Goal: Task Accomplishment & Management: Manage account settings

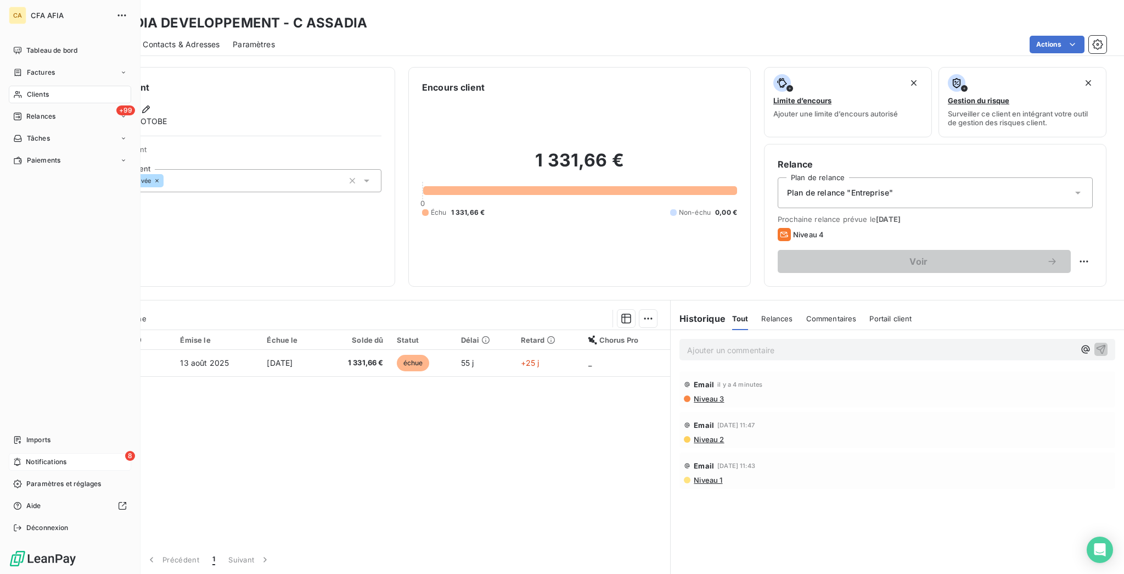
click at [18, 470] on div "8 Notifications" at bounding box center [70, 462] width 122 height 18
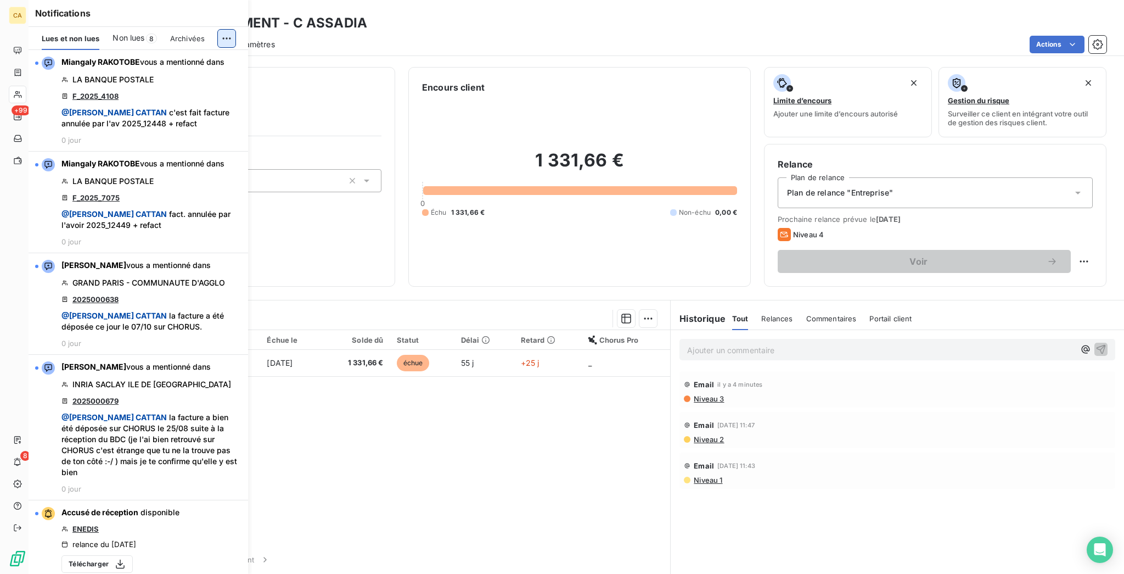
click at [230, 24] on html "CA +99 8 Clients ASSADIA DEVELOPPEMENT - C ASSADIA Situation Analyse Contacts &…" at bounding box center [562, 287] width 1124 height 574
click at [180, 52] on div "Tout marquer comme lu" at bounding box center [162, 56] width 154 height 18
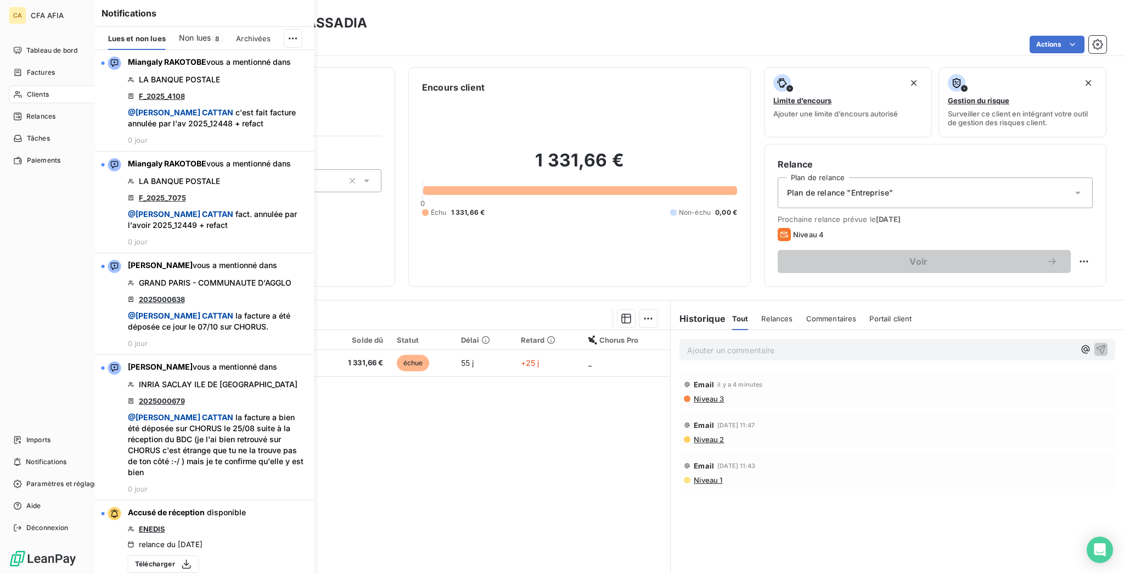
click at [21, 32] on div "CA CFA AFIA Tableau de bord Factures Clients +99 Relances Tâches Paiements Impo…" at bounding box center [70, 287] width 140 height 574
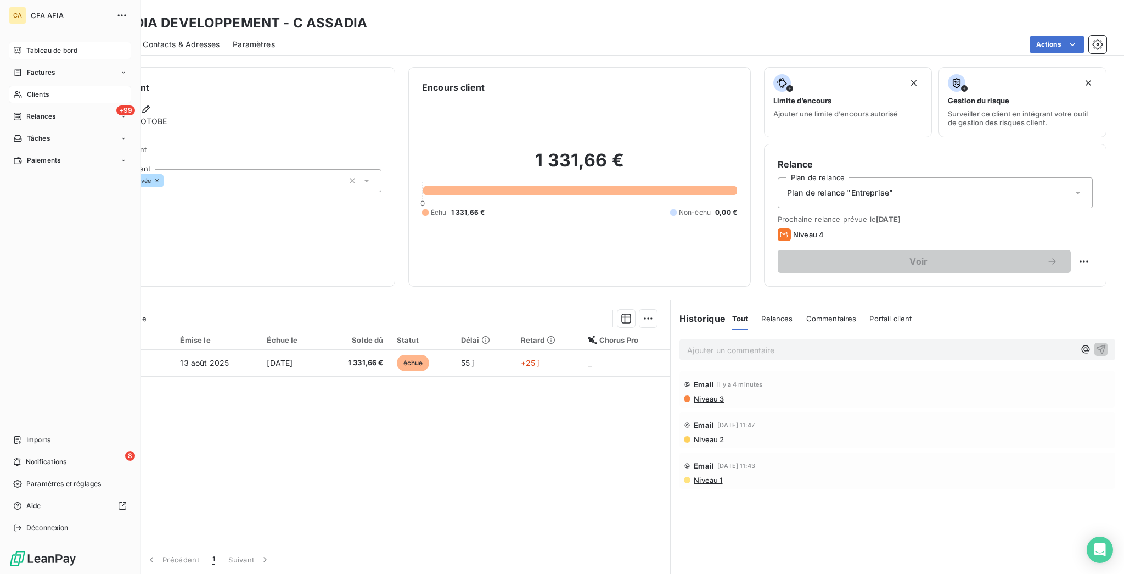
click at [26, 46] on span "Tableau de bord" at bounding box center [51, 51] width 51 height 10
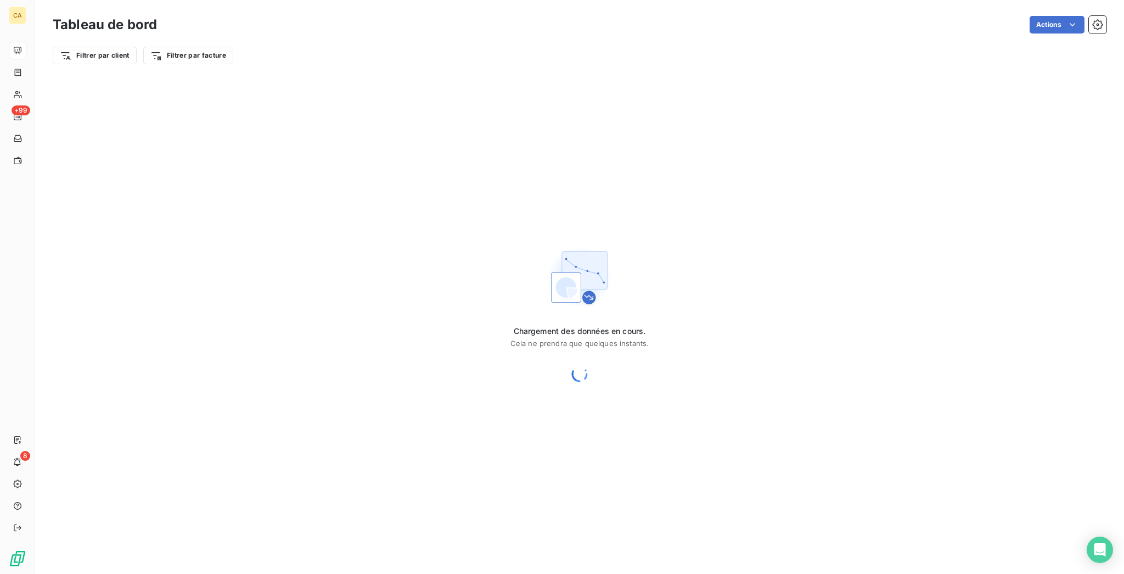
click at [569, 361] on icon at bounding box center [579, 374] width 26 height 26
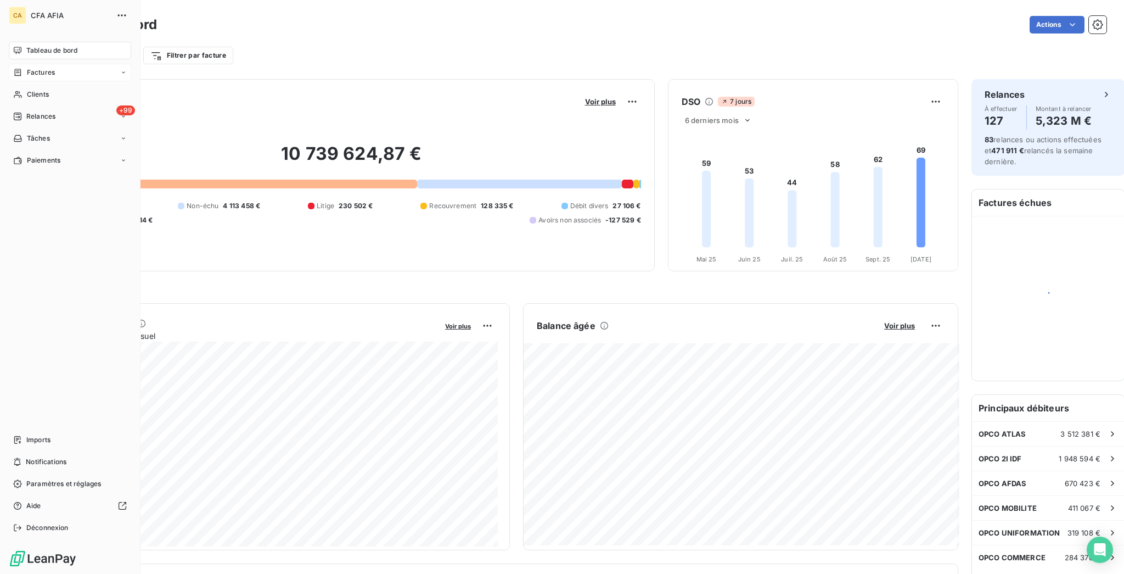
click at [26, 47] on span "Tableau de bord" at bounding box center [51, 51] width 51 height 10
click at [27, 68] on span "Factures" at bounding box center [41, 73] width 28 height 10
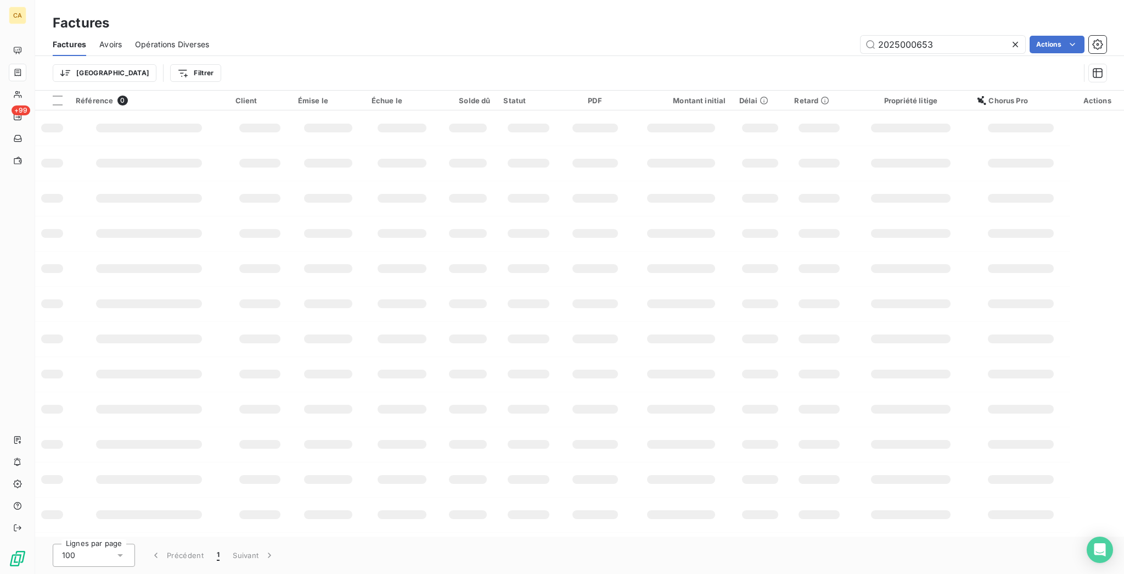
drag, startPoint x: 972, startPoint y: 31, endPoint x: 904, endPoint y: 43, distance: 69.1
click at [904, 43] on div "2025000653" at bounding box center [943, 45] width 165 height 18
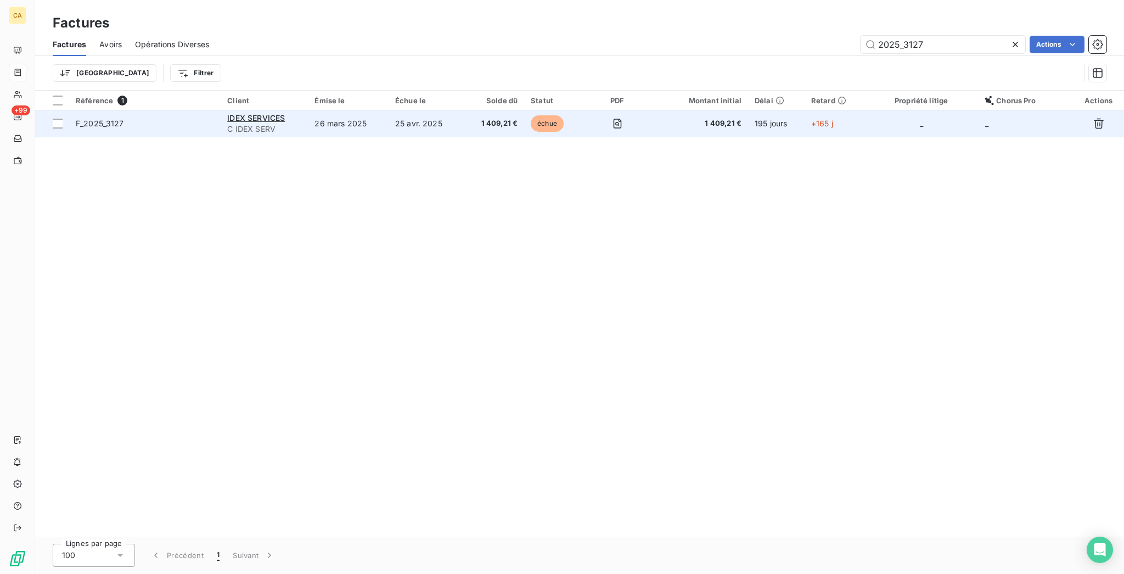
type input "2025_3127"
click at [431, 110] on td "25 avr. 2025" at bounding box center [426, 123] width 74 height 26
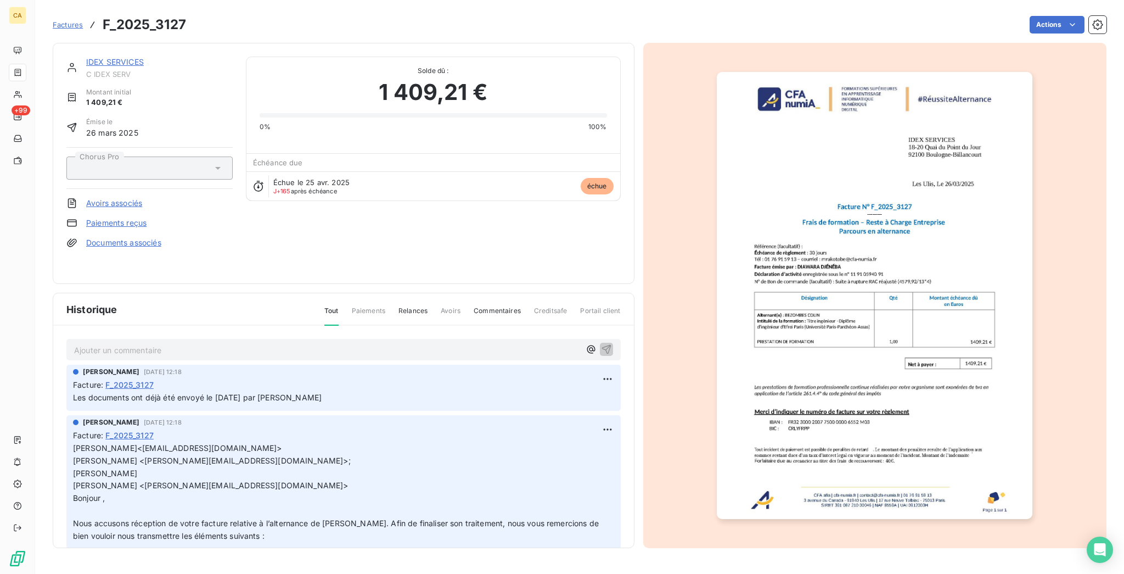
click at [206, 343] on p "Ajouter un commentaire ﻿" at bounding box center [327, 350] width 506 height 14
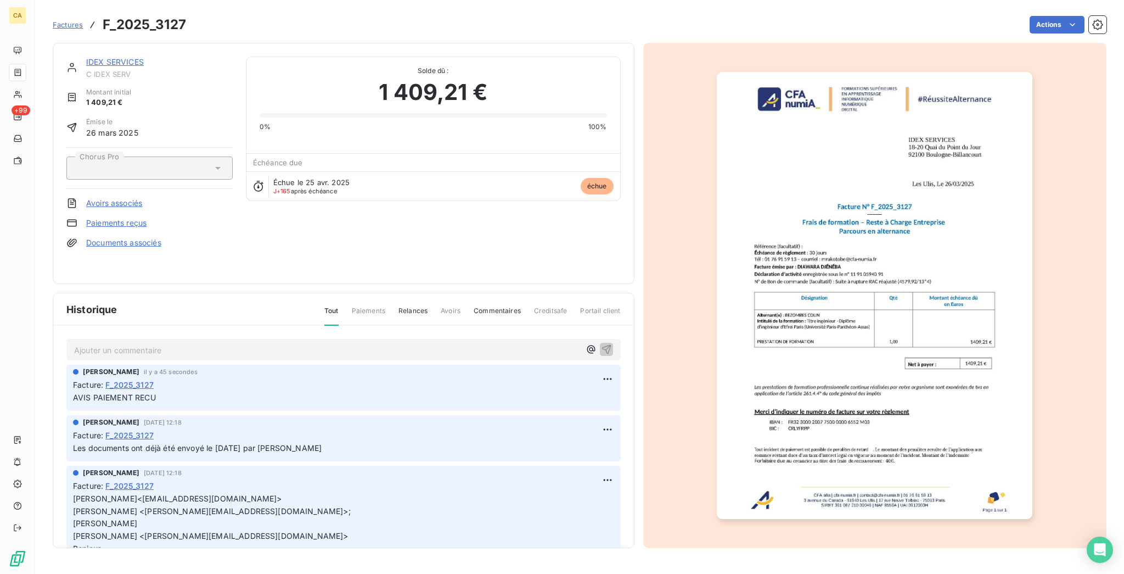
click at [116, 47] on div "IDEX SERVICES C IDEX SERV Montant initial 1 409,21 € Émise le [DATE] Chorus Pro…" at bounding box center [344, 163] width 582 height 241
click at [119, 57] on link "IDEX SERVICES" at bounding box center [115, 61] width 58 height 9
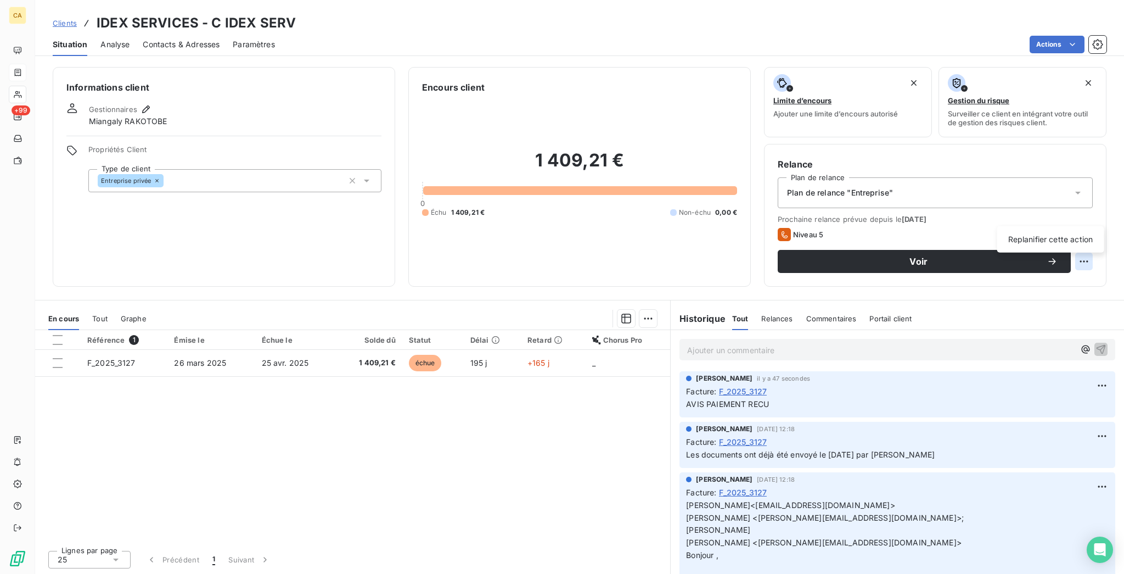
click at [1094, 218] on html "CA +99 Clients IDEX SERVICES - C IDEX SERV Situation Analyse Contacts & Adresse…" at bounding box center [562, 287] width 1124 height 574
click at [1081, 229] on div "Replanifier cette action" at bounding box center [1050, 239] width 107 height 26
click at [1071, 235] on div "Replanifier cette action" at bounding box center [1051, 239] width 98 height 18
select select "9"
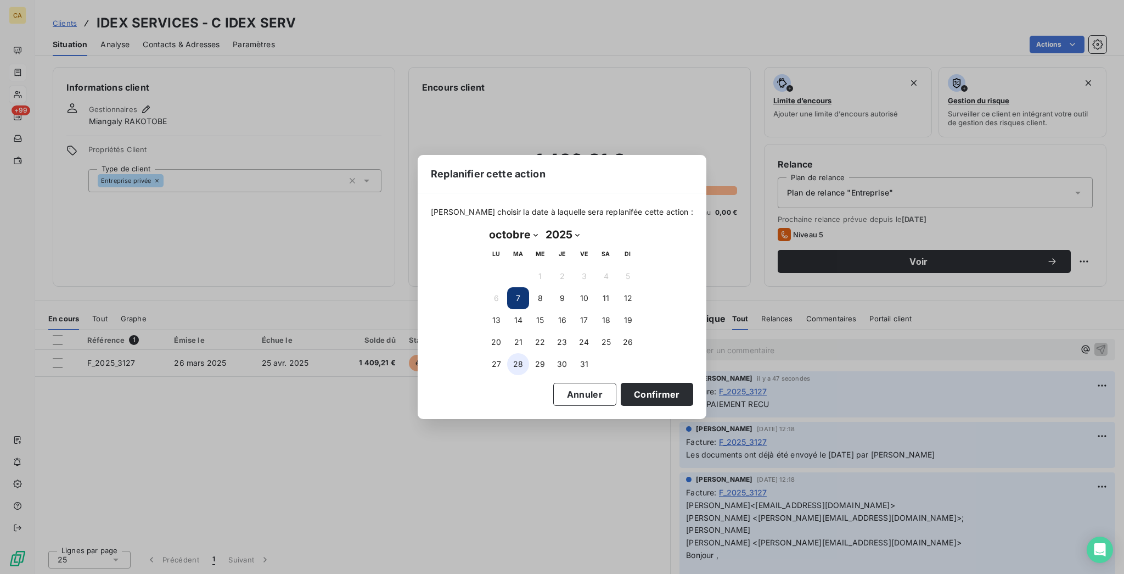
click at [520, 356] on button "28" at bounding box center [518, 364] width 22 height 22
click at [626, 387] on button "Confirmer" at bounding box center [657, 394] width 72 height 23
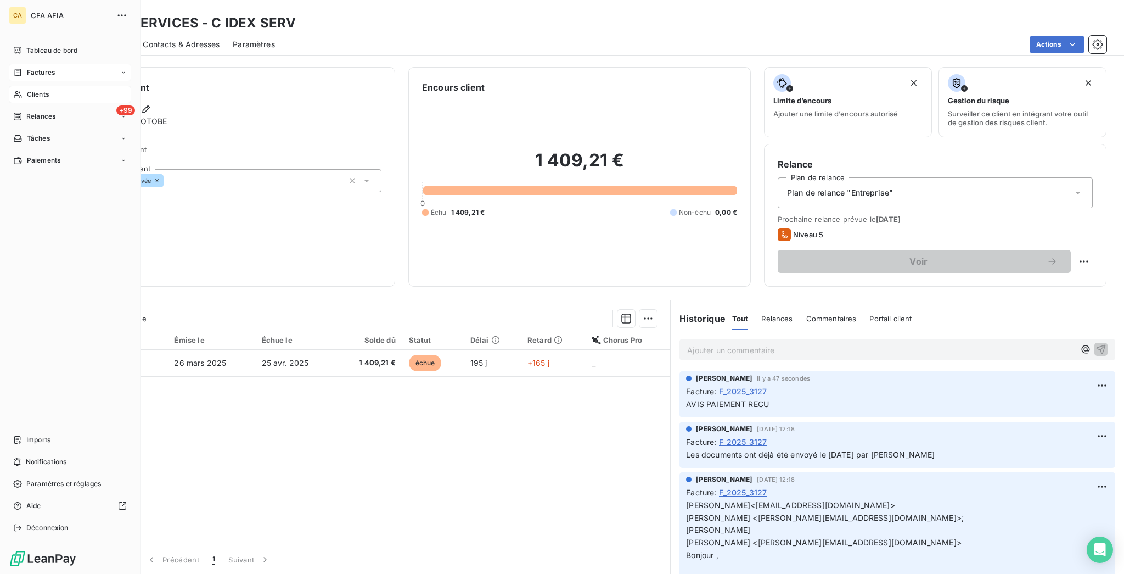
click at [14, 68] on icon at bounding box center [17, 72] width 9 height 9
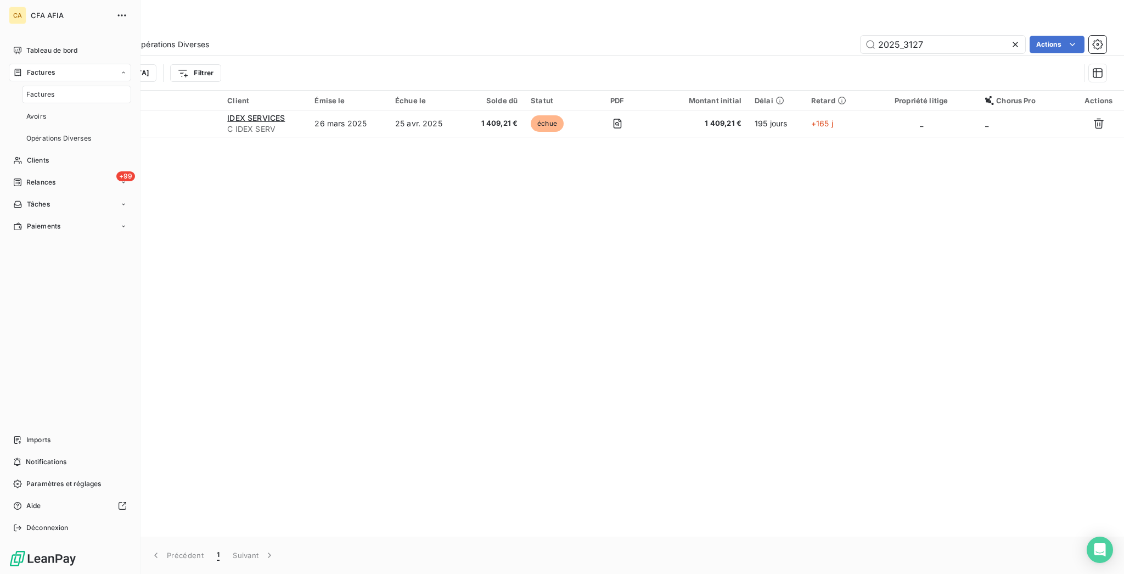
click at [26, 89] on span "Factures" at bounding box center [40, 94] width 28 height 10
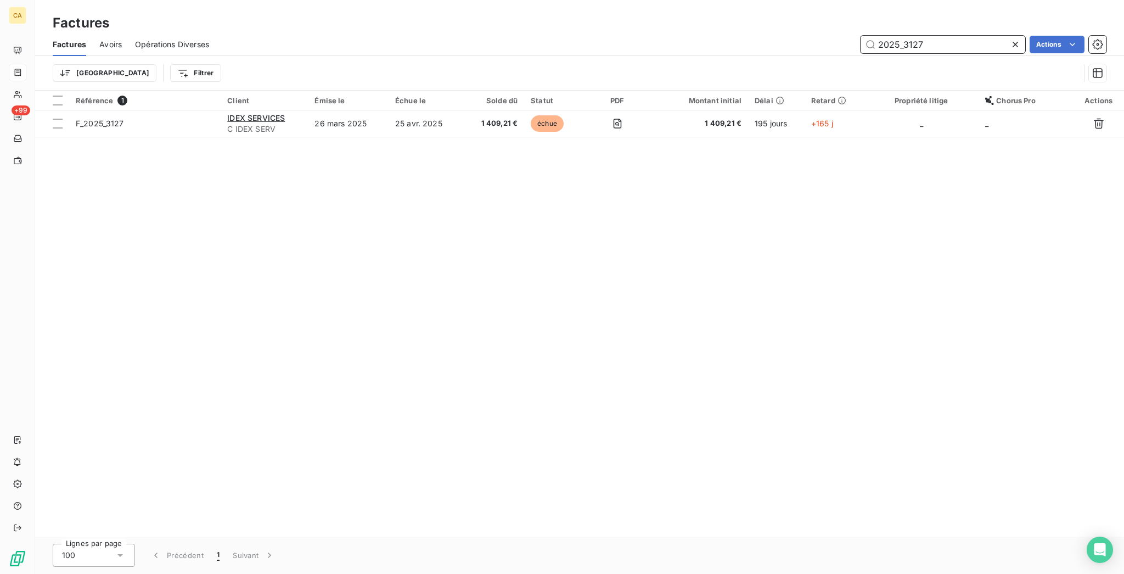
drag, startPoint x: 909, startPoint y: 35, endPoint x: 1009, endPoint y: 2, distance: 104.8
click at [1004, 55] on div "Factures Avoirs Opérations Diverses 2025_3127 Actions Trier Filtrer" at bounding box center [579, 61] width 1089 height 57
type input "2025_9418"
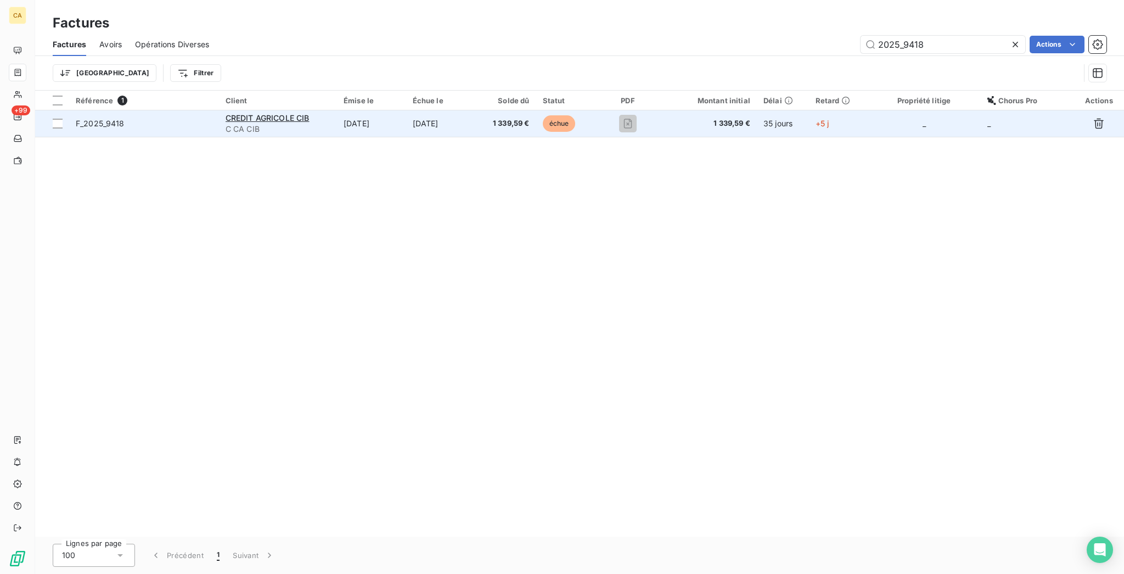
click at [390, 114] on td "[DATE]" at bounding box center [371, 123] width 69 height 26
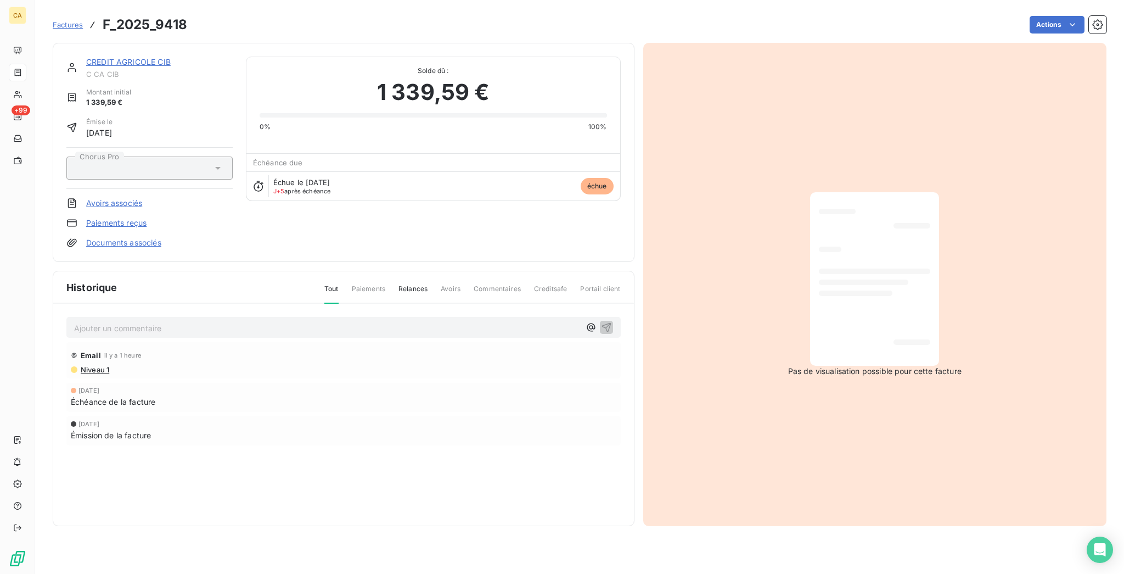
click at [150, 321] on p "Ajouter un commentaire ﻿" at bounding box center [327, 328] width 506 height 14
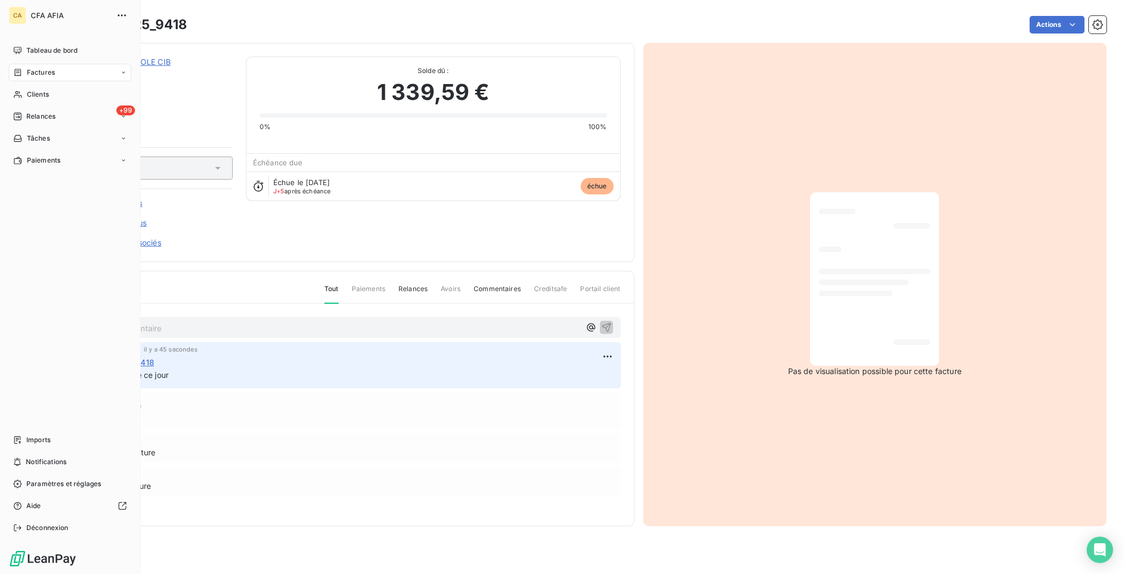
click at [19, 49] on nav "Tableau de bord Factures Clients +99 Relances Tâches Paiements" at bounding box center [70, 105] width 122 height 127
click at [27, 68] on span "Factures" at bounding box center [41, 73] width 28 height 10
click at [15, 68] on icon at bounding box center [17, 72] width 9 height 9
click at [29, 89] on span "Factures" at bounding box center [40, 94] width 28 height 10
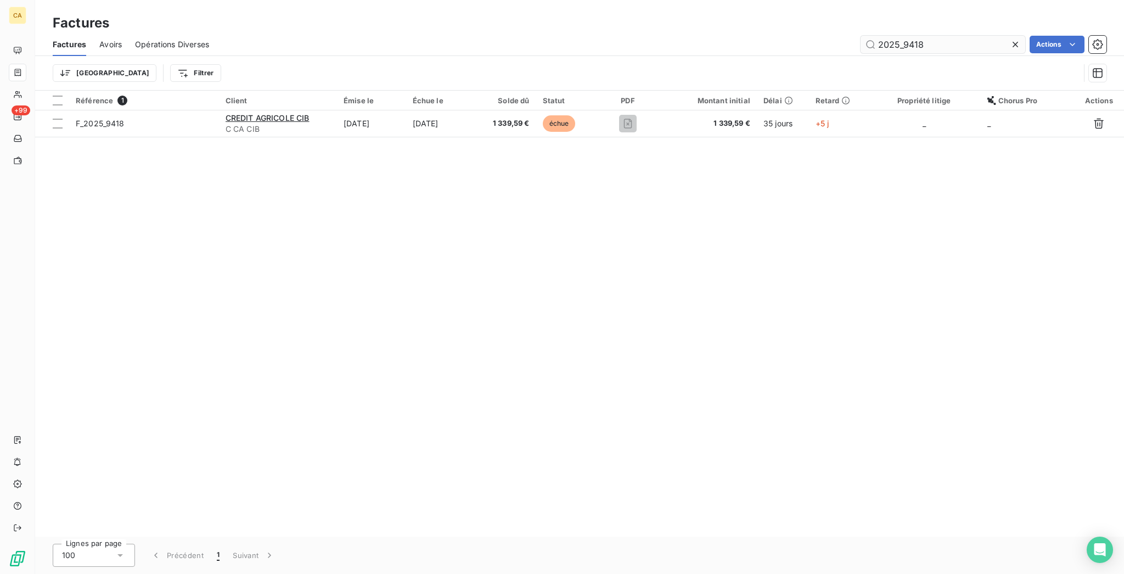
click at [916, 37] on input "2025_9418" at bounding box center [943, 45] width 165 height 18
drag, startPoint x: 915, startPoint y: 37, endPoint x: 1084, endPoint y: 29, distance: 168.7
click at [1077, 53] on div "Factures Avoirs Opérations Diverses 2025_9418 Actions Trier Filtrer" at bounding box center [579, 61] width 1089 height 57
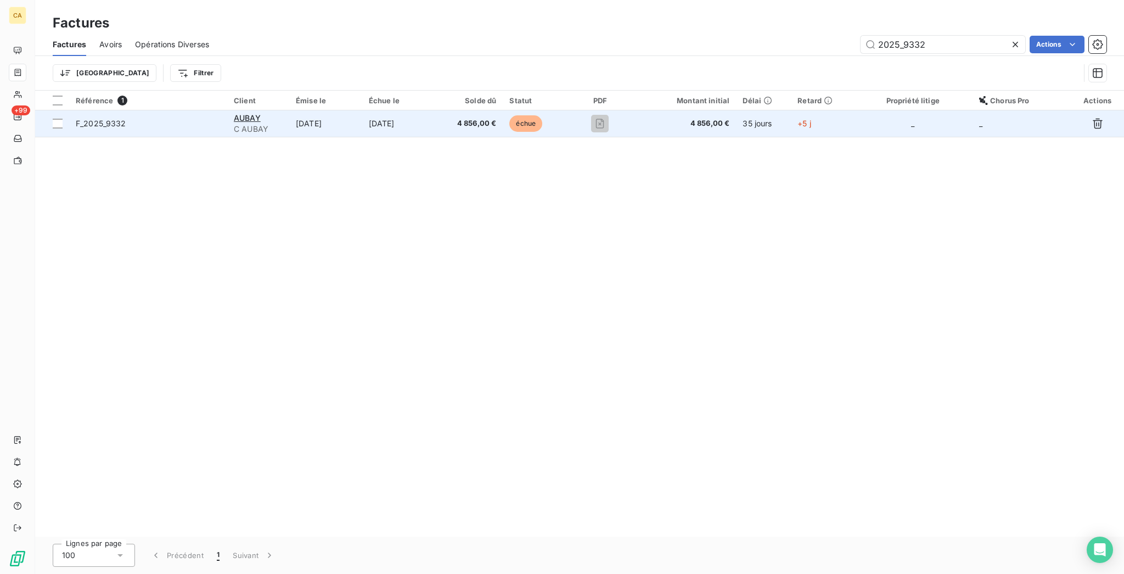
type input "2025_9332"
click at [344, 112] on td "[DATE]" at bounding box center [325, 123] width 73 height 26
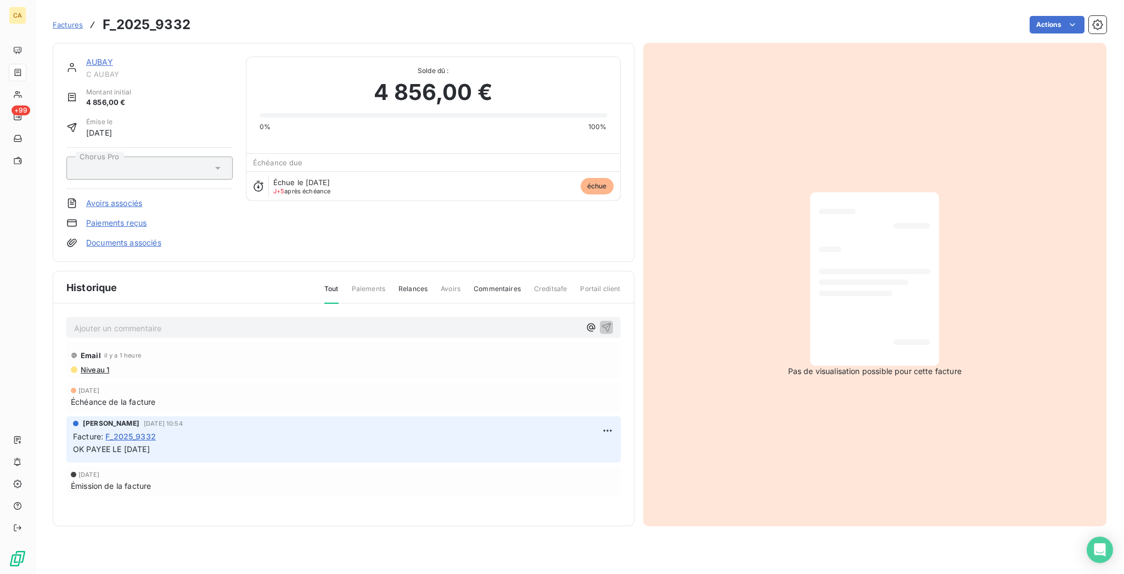
click at [86, 57] on link "AUBAY" at bounding box center [99, 61] width 27 height 9
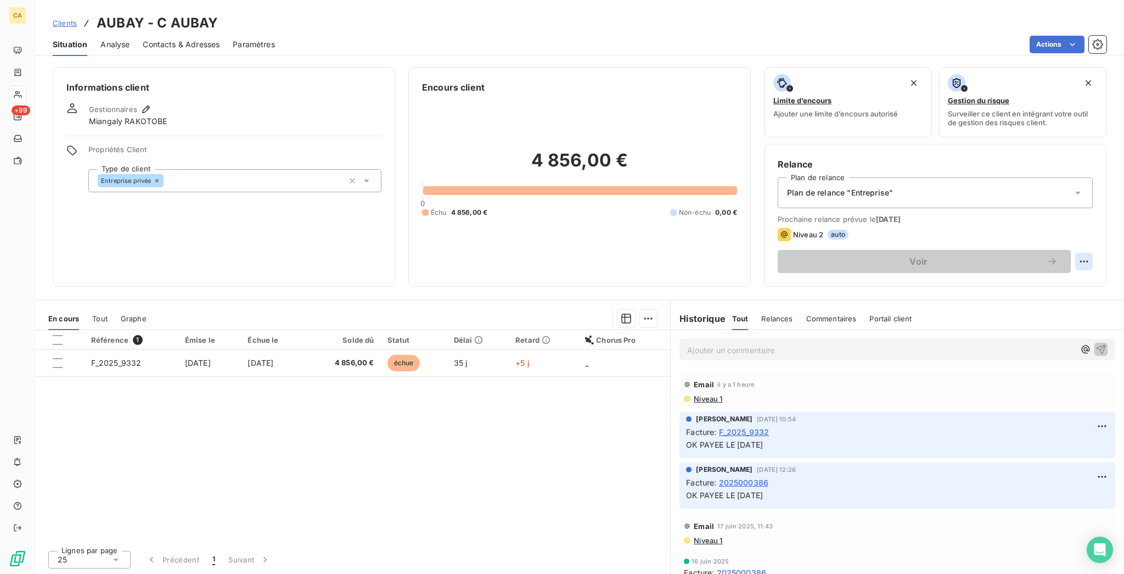
click at [1093, 216] on html "CA +99 Clients AUBAY - C AUBAY Situation Analyse Contacts & Adresses Paramètres…" at bounding box center [562, 287] width 1124 height 574
click at [1060, 235] on div "Replanifier cette action" at bounding box center [1051, 239] width 98 height 18
select select "9"
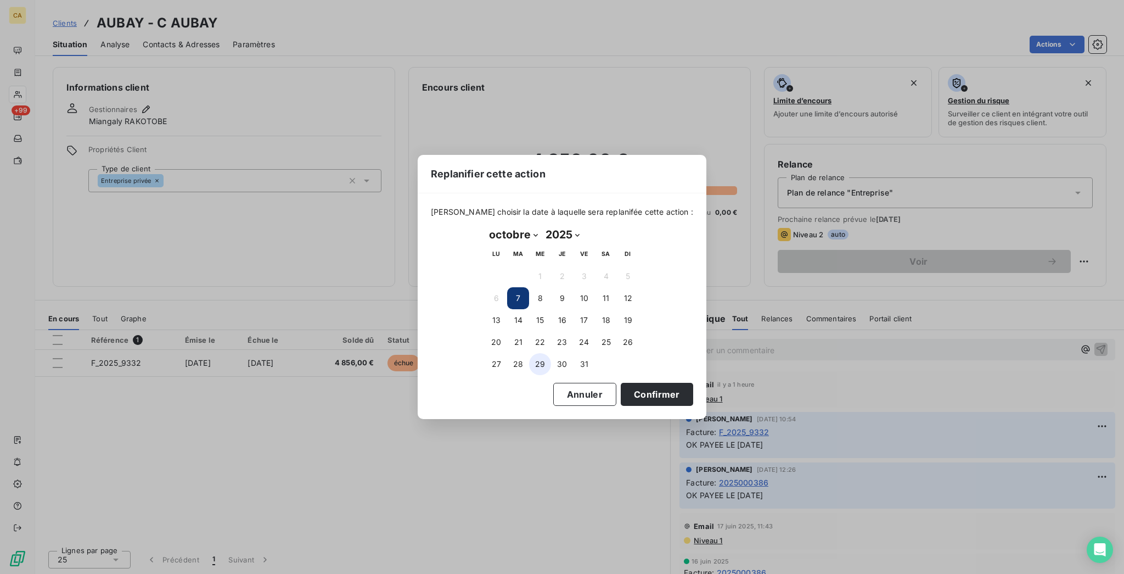
click at [545, 355] on button "29" at bounding box center [540, 364] width 22 height 22
click at [628, 391] on button "Confirmer" at bounding box center [657, 394] width 72 height 23
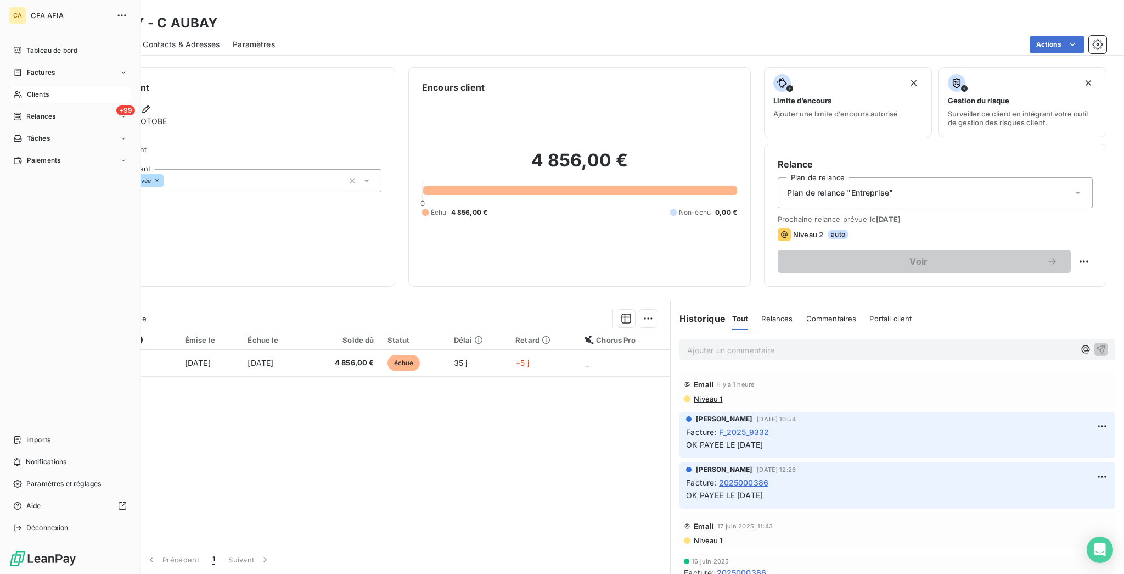
click at [23, 82] on nav "Tableau de bord Factures Clients +99 Relances Tâches Paiements" at bounding box center [70, 105] width 122 height 127
click at [32, 89] on span "Clients" at bounding box center [38, 94] width 22 height 10
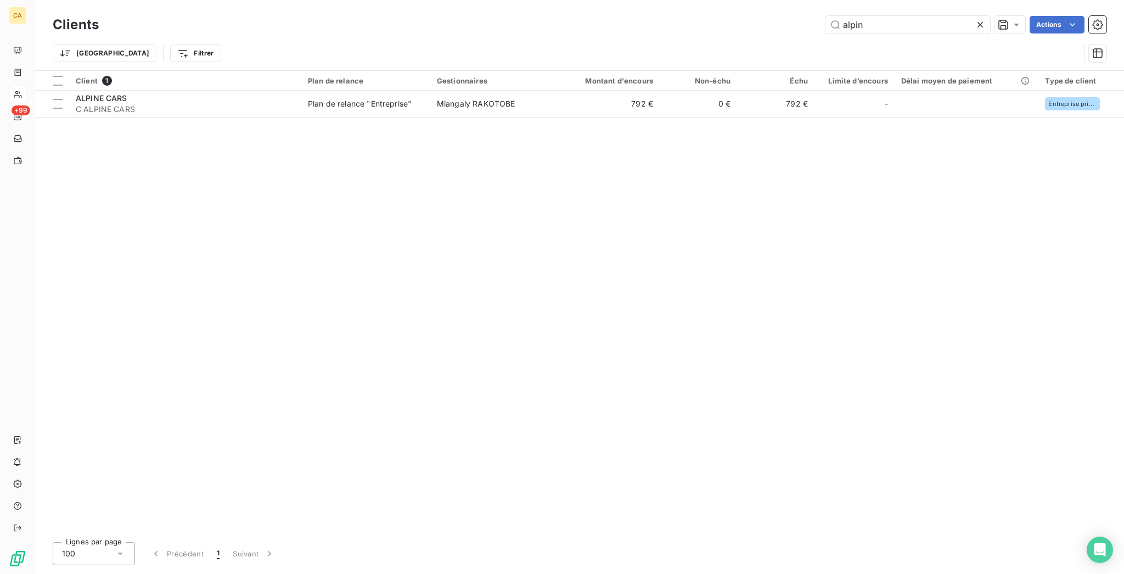
type input "alpin"
drag, startPoint x: 535, startPoint y: 54, endPoint x: 524, endPoint y: 77, distance: 25.3
click at [531, 65] on div "Clients alpin Actions Trier Filtrer Client 1 Plan de relance Gestionnaires Mont…" at bounding box center [579, 287] width 1089 height 574
click at [504, 101] on div "Client 1 Plan de relance Gestionnaires Montant d'encours Non-échu Échu Limite d…" at bounding box center [579, 302] width 1089 height 462
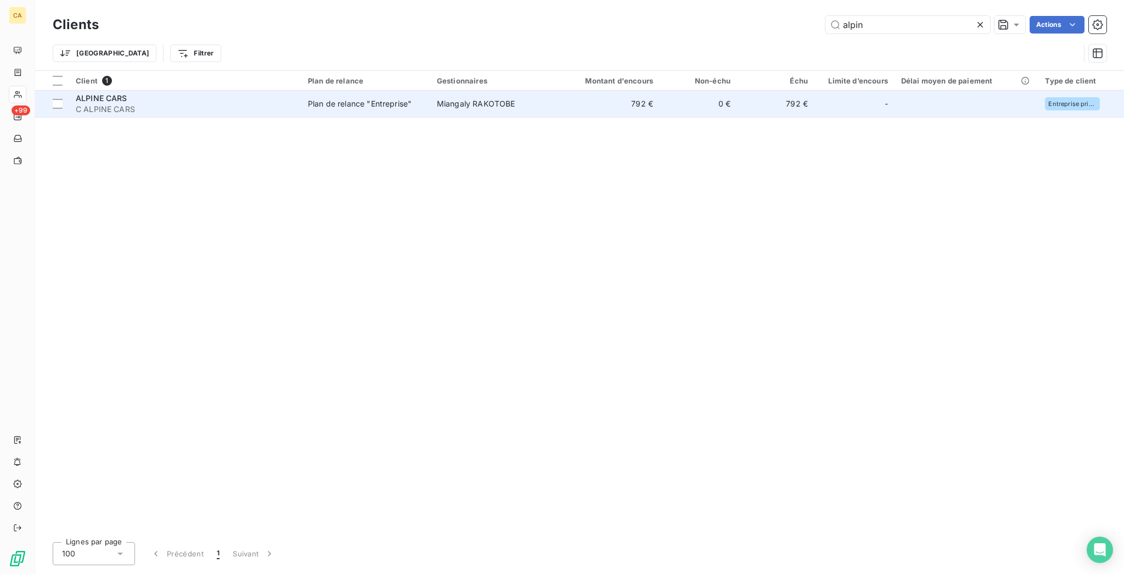
click at [505, 95] on td "Miangaly RAKOTOBE" at bounding box center [493, 104] width 126 height 26
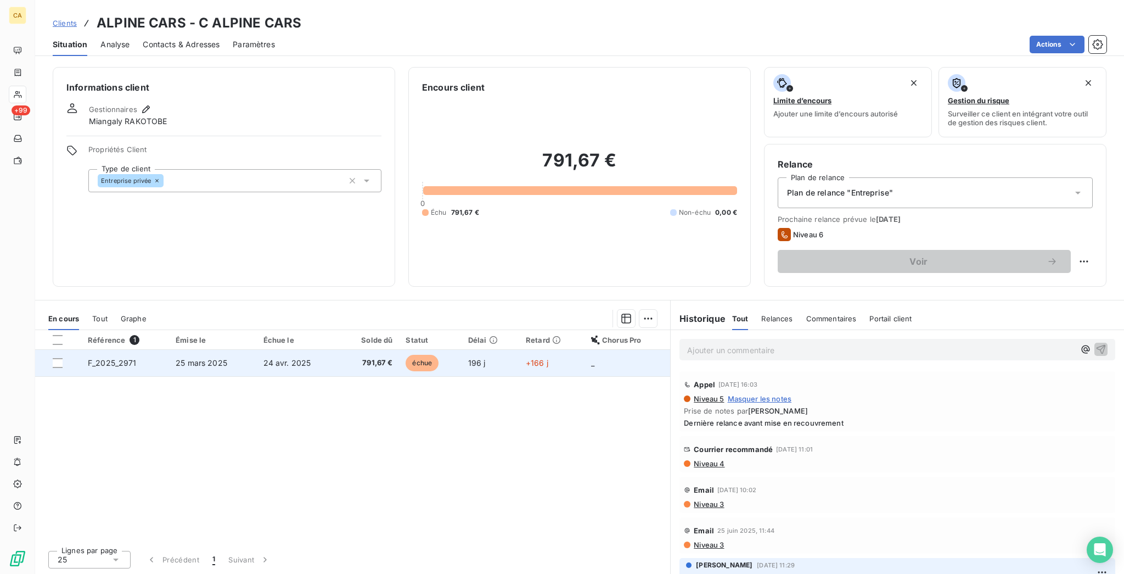
click at [318, 350] on td "24 avr. 2025" at bounding box center [298, 363] width 82 height 26
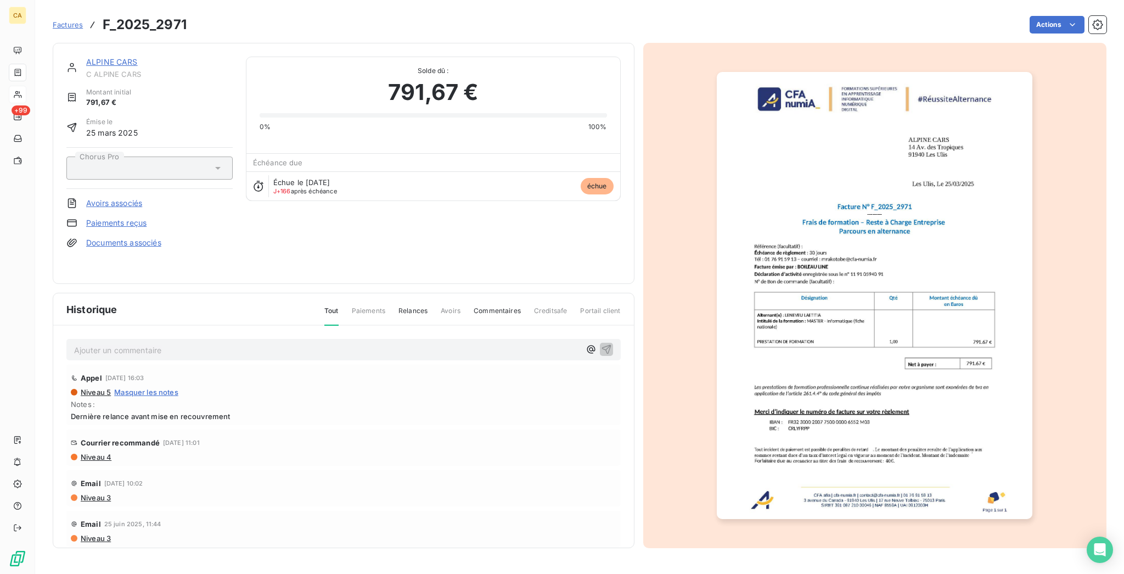
click at [301, 343] on p "Ajouter un commentaire ﻿" at bounding box center [327, 350] width 506 height 14
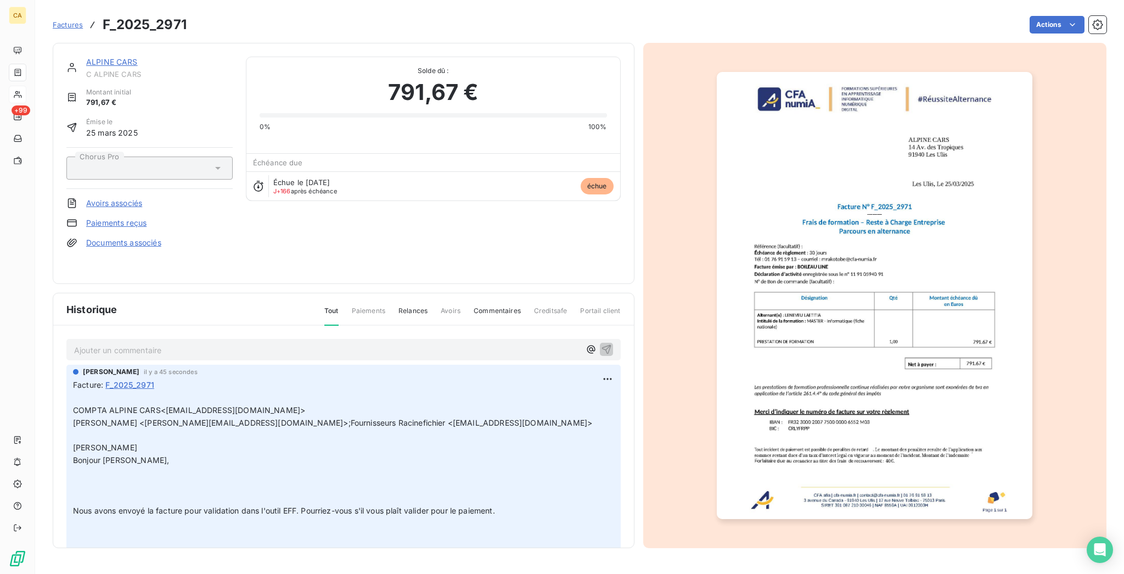
click at [92, 57] on link "ALPINE CARS" at bounding box center [112, 61] width 52 height 9
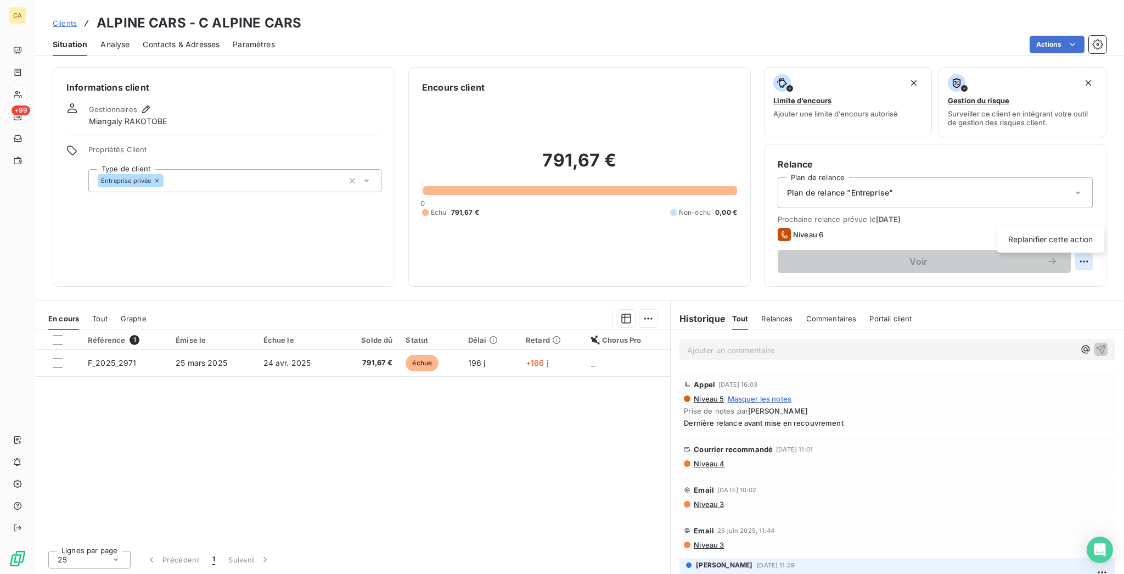
click at [1088, 215] on html "CA +99 Clients ALPINE CARS - C ALPINE CARS Situation Analyse Contacts & Adresse…" at bounding box center [562, 287] width 1124 height 574
click at [1086, 232] on div "Replanifier cette action" at bounding box center [1051, 239] width 98 height 18
select select "9"
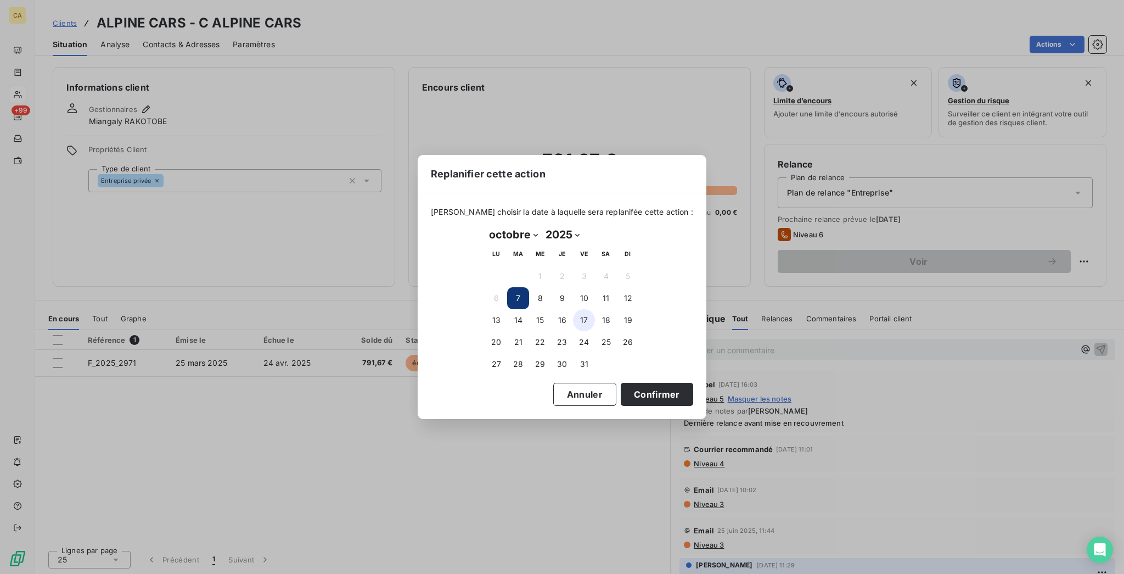
click at [587, 317] on button "17" at bounding box center [584, 320] width 22 height 22
click at [621, 389] on button "Confirmer" at bounding box center [657, 394] width 72 height 23
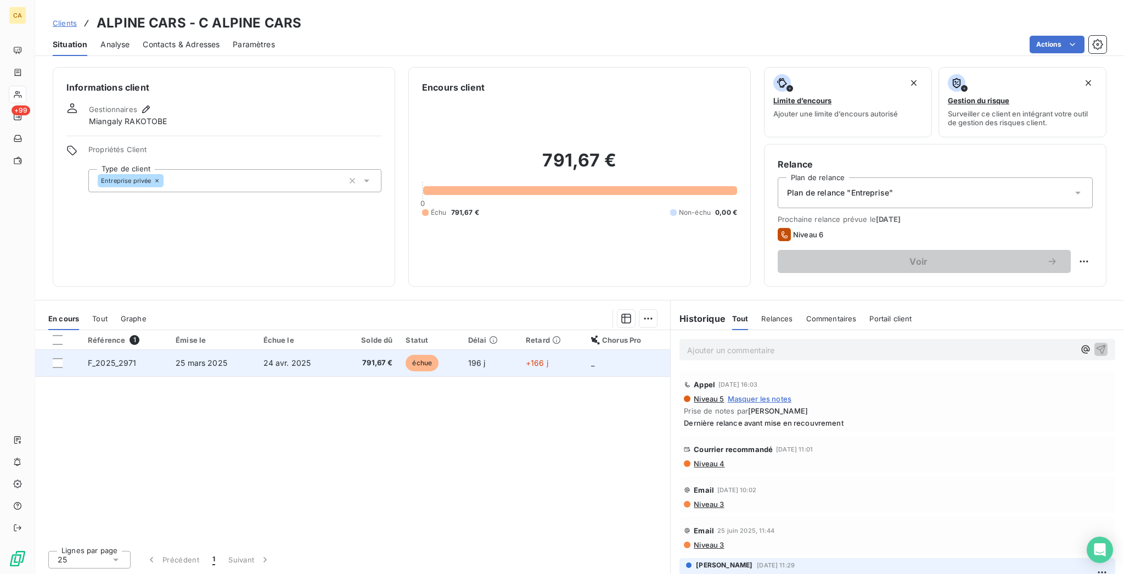
click at [352, 350] on td "791,67 €" at bounding box center [369, 363] width 60 height 26
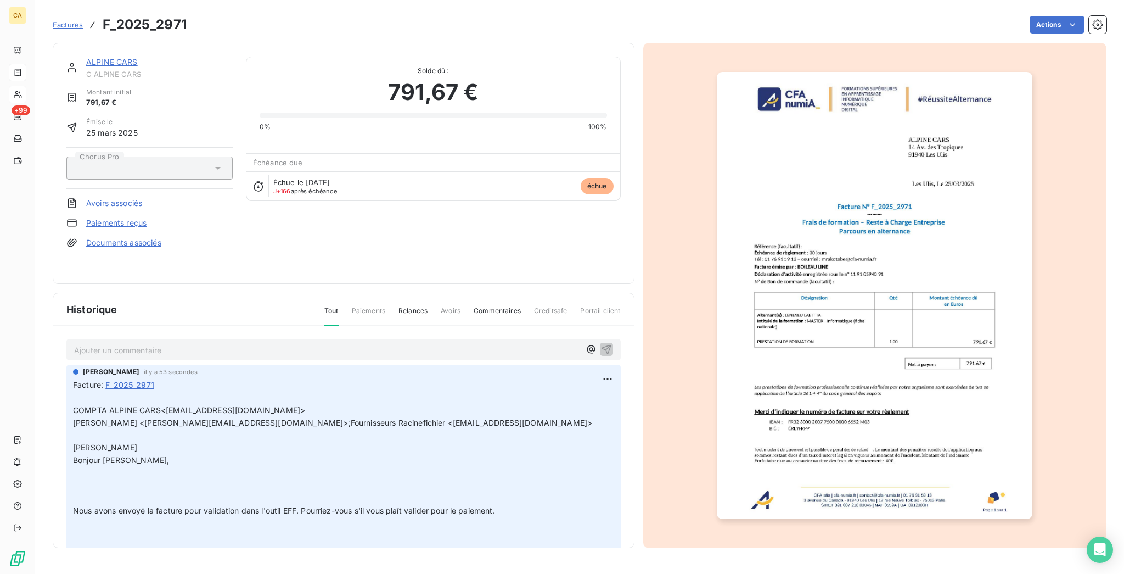
click at [113, 57] on link "ALPINE CARS" at bounding box center [112, 61] width 52 height 9
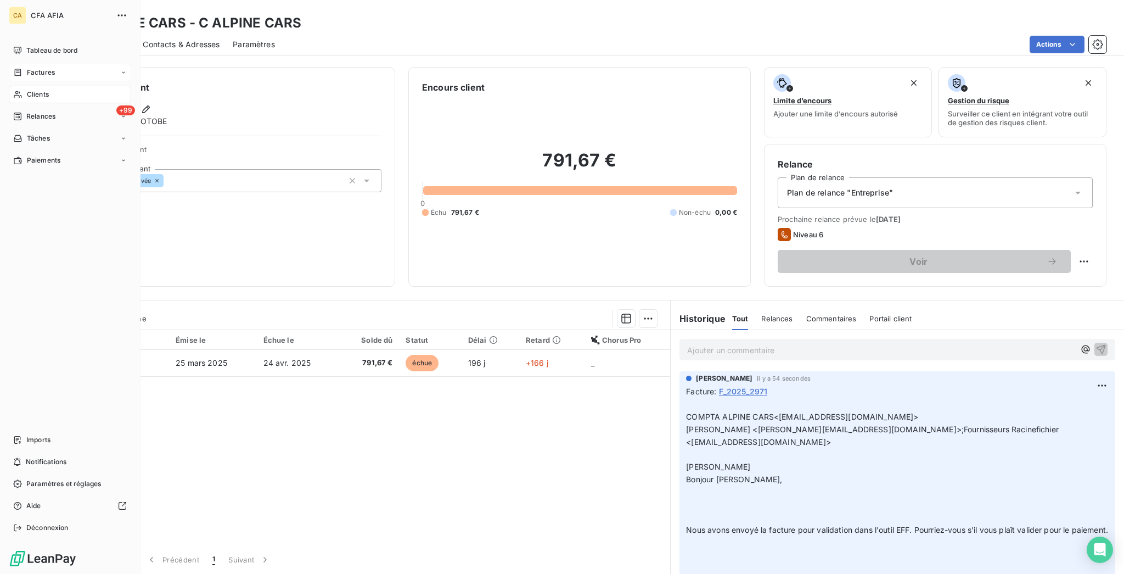
click at [18, 68] on div "Factures" at bounding box center [34, 73] width 42 height 10
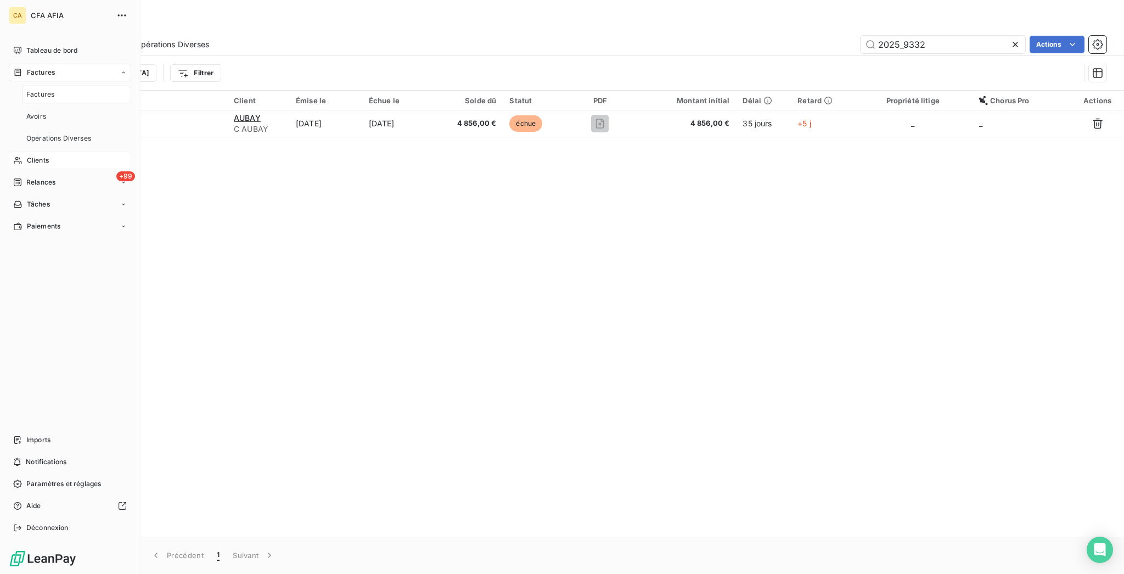
click at [53, 86] on div "Factures" at bounding box center [76, 95] width 109 height 18
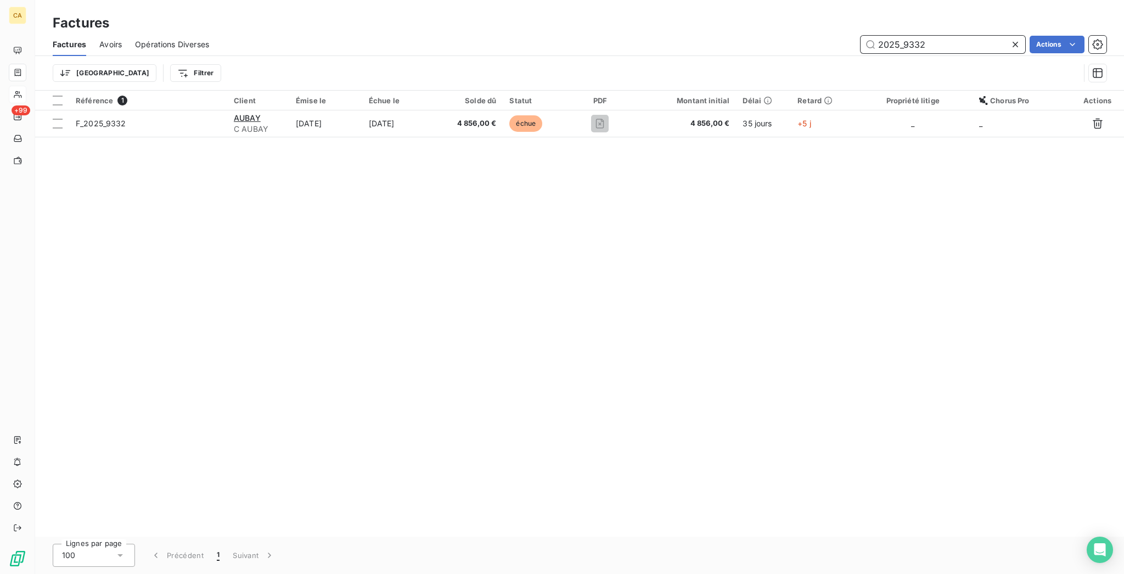
drag, startPoint x: 909, startPoint y: 36, endPoint x: 1123, endPoint y: 6, distance: 215.6
click at [1123, 66] on div "Factures Avoirs Opérations Diverses 2025_9332 Actions Trier Filtrer" at bounding box center [579, 61] width 1089 height 57
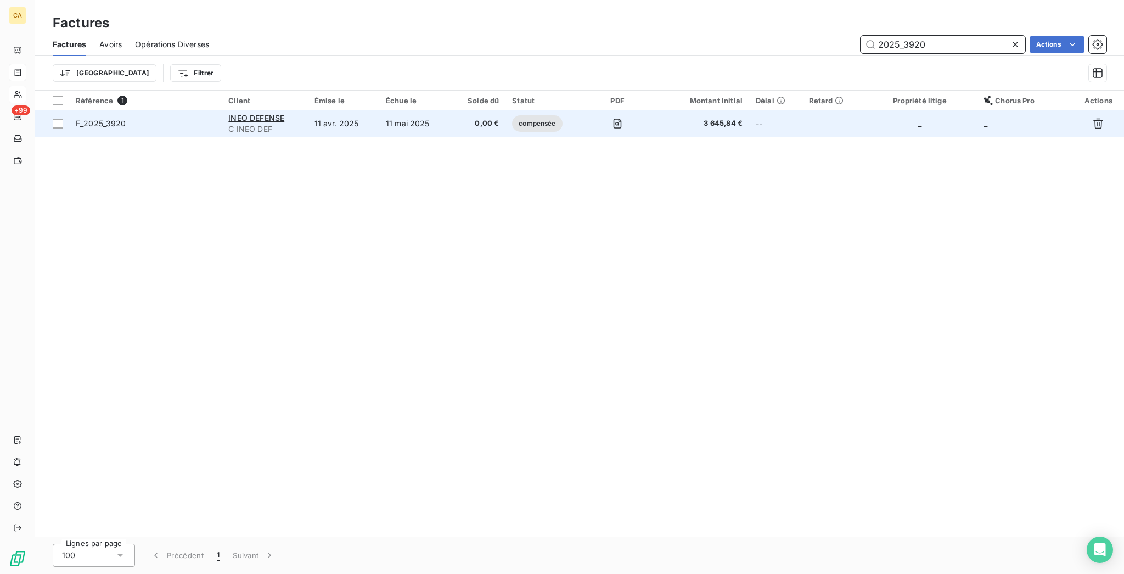
type input "2025_3920"
click at [341, 110] on td "11 avr. 2025" at bounding box center [343, 123] width 71 height 26
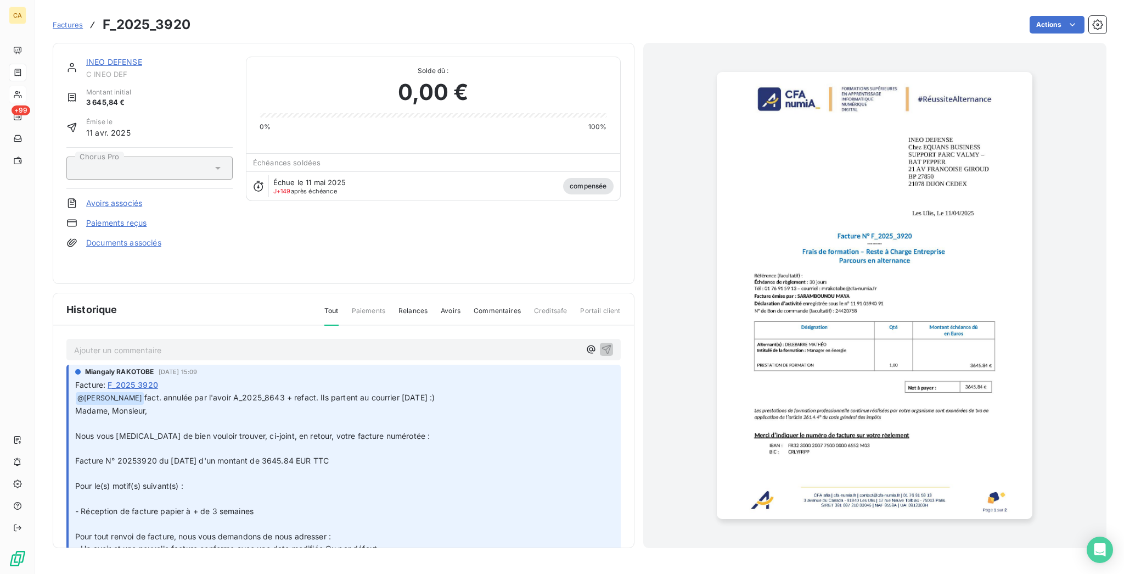
click at [876, 233] on img "button" at bounding box center [875, 295] width 316 height 447
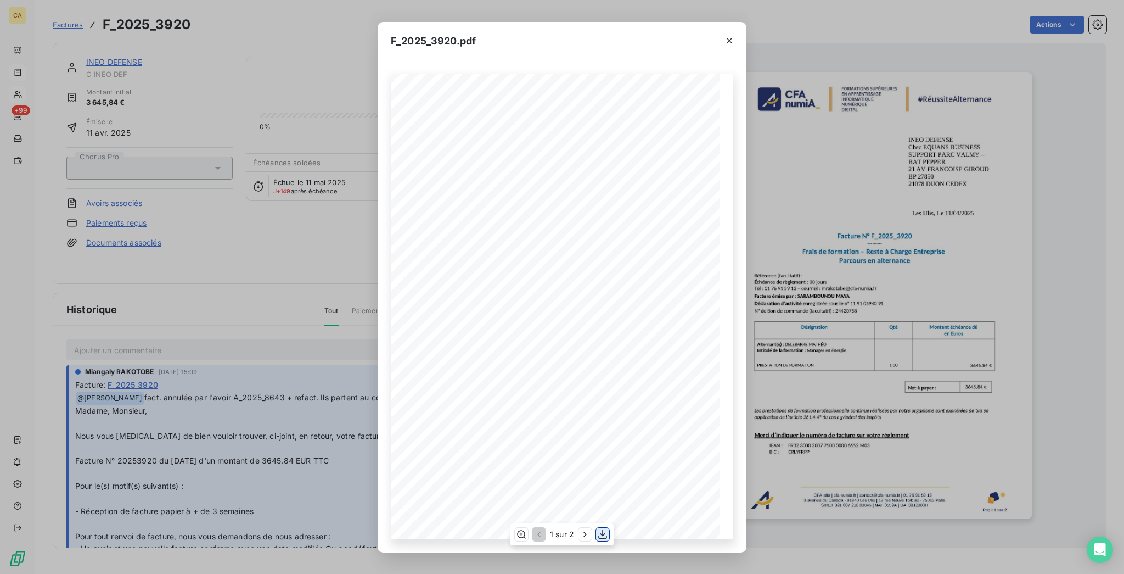
click at [599, 529] on button "button" at bounding box center [602, 533] width 13 height 13
click at [194, 187] on div "F_2025_3920.pdf CFA afia | [DOMAIN_NAME] | [EMAIL_ADDRESS][DOMAIN_NAME] | 01 76…" at bounding box center [562, 287] width 1124 height 574
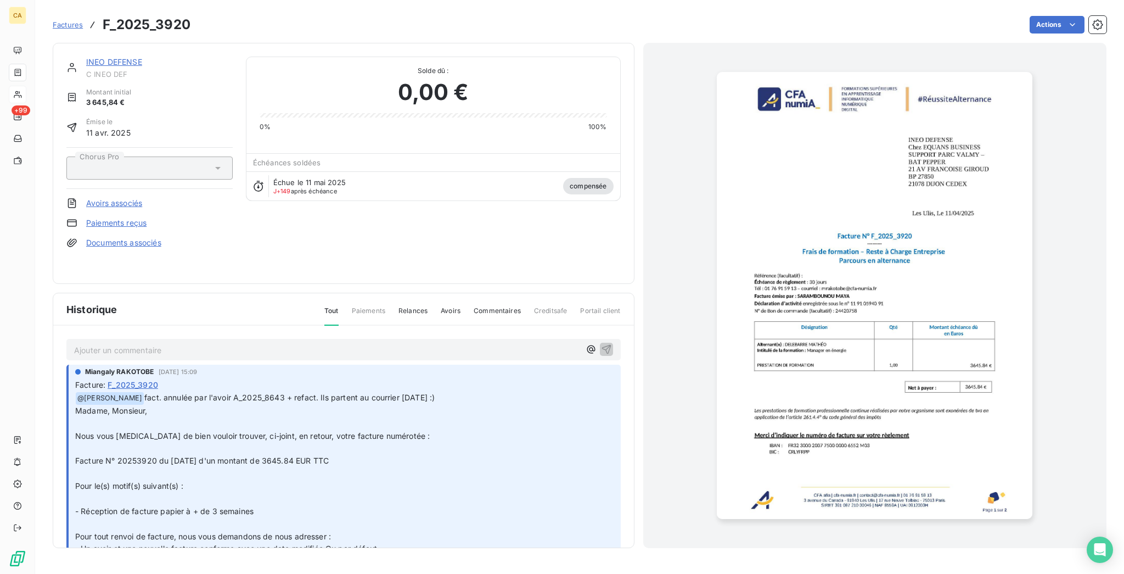
click at [97, 44] on div "INEO DEFENSE C INEO DEF Montant initial 3 645,84 € Émise le [DATE] Chorus Pro A…" at bounding box center [344, 163] width 582 height 241
click at [100, 57] on link "INEO DEFENSE" at bounding box center [114, 61] width 56 height 9
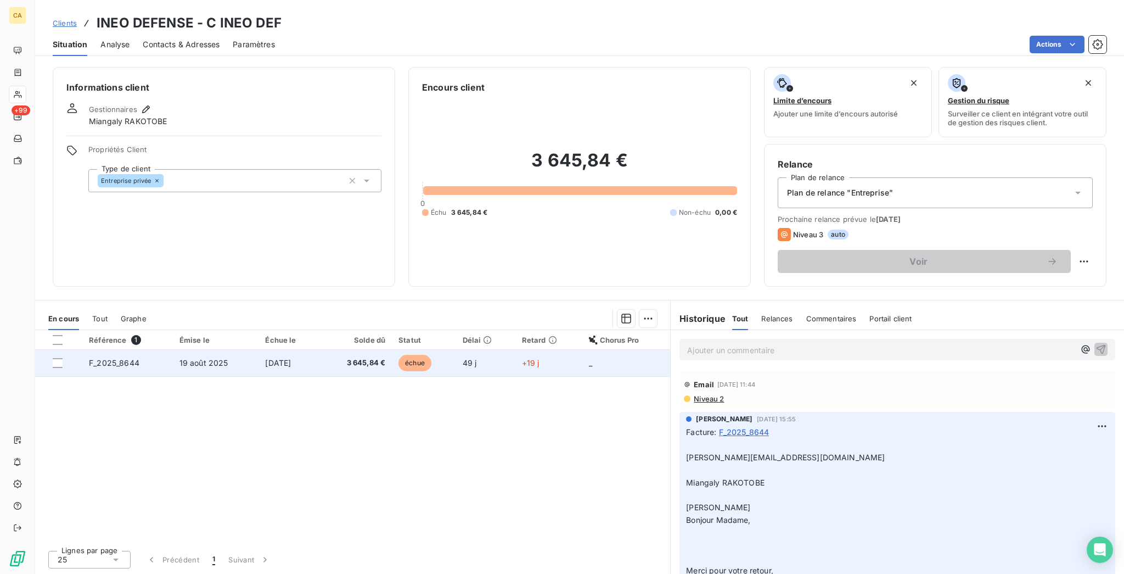
click at [103, 358] on span "F_2025_8644" at bounding box center [114, 362] width 50 height 9
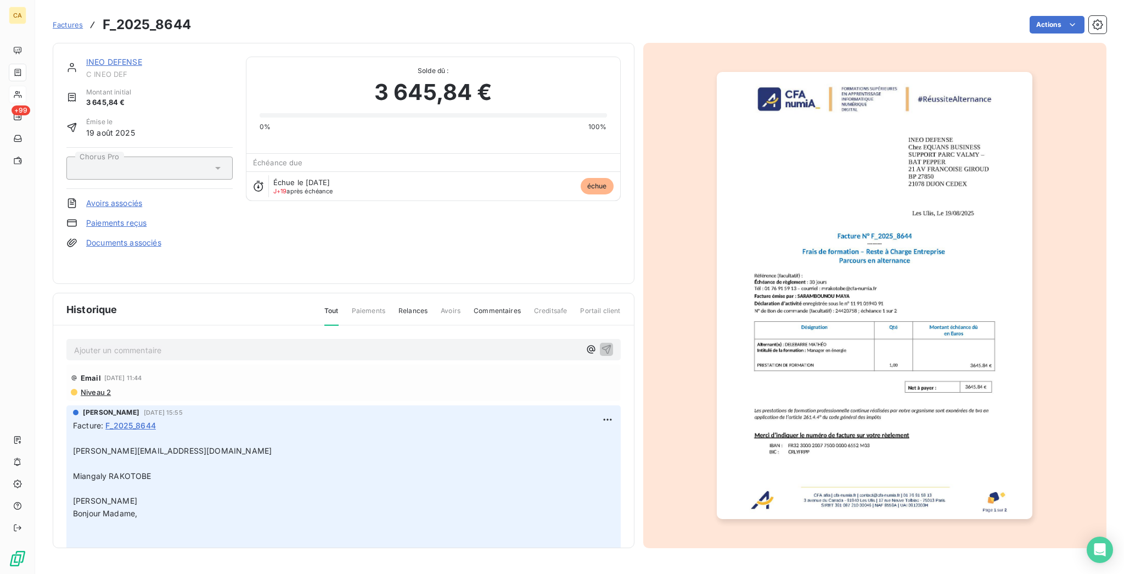
click at [301, 343] on p "Ajouter un commentaire ﻿" at bounding box center [327, 350] width 506 height 14
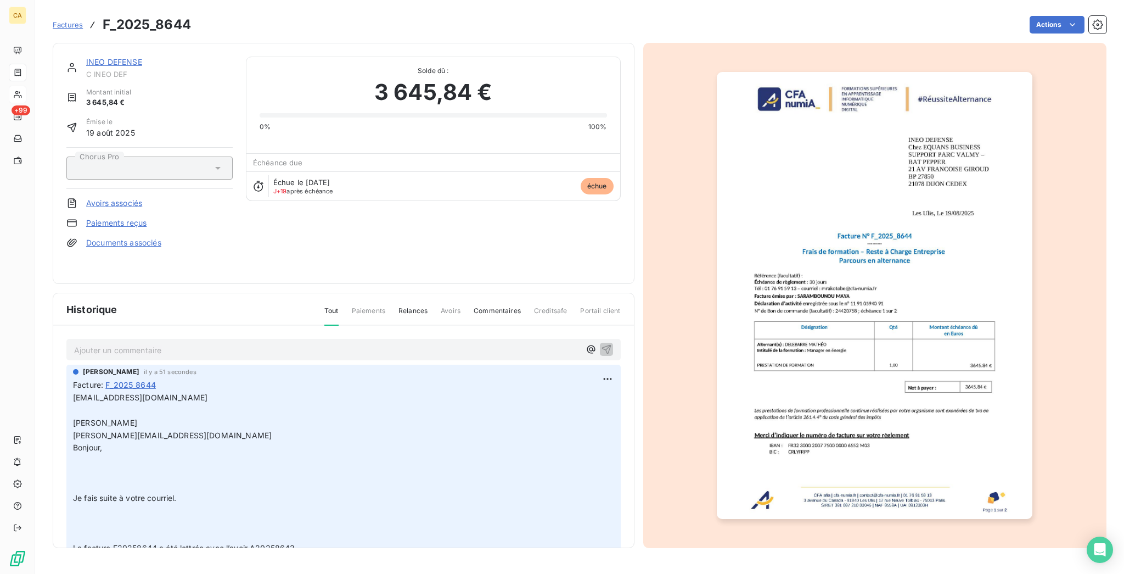
click at [138, 343] on p "Ajouter un commentaire ﻿" at bounding box center [327, 350] width 506 height 14
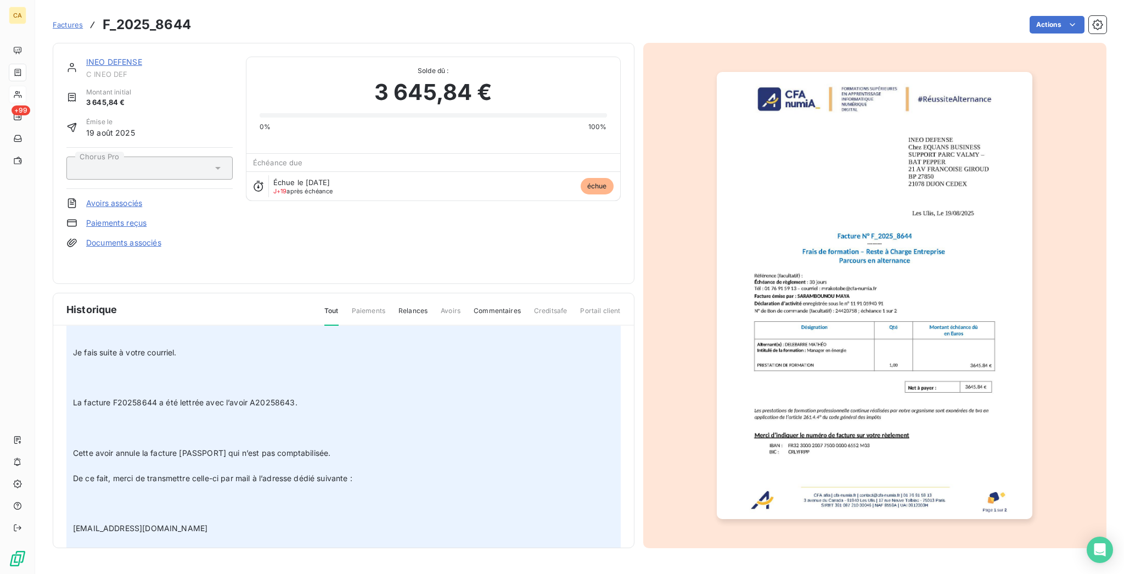
scroll to position [146, 0]
drag, startPoint x: 224, startPoint y: 439, endPoint x: 50, endPoint y: 438, distance: 174.0
click at [66, 438] on div "[PERSON_NAME] il y a 51 secondes Facture : F_2025_8644 [EMAIL_ADDRESS][DOMAIN_N…" at bounding box center [343, 409] width 554 height 385
copy span "[EMAIL_ADDRESS][DOMAIN_NAME]"
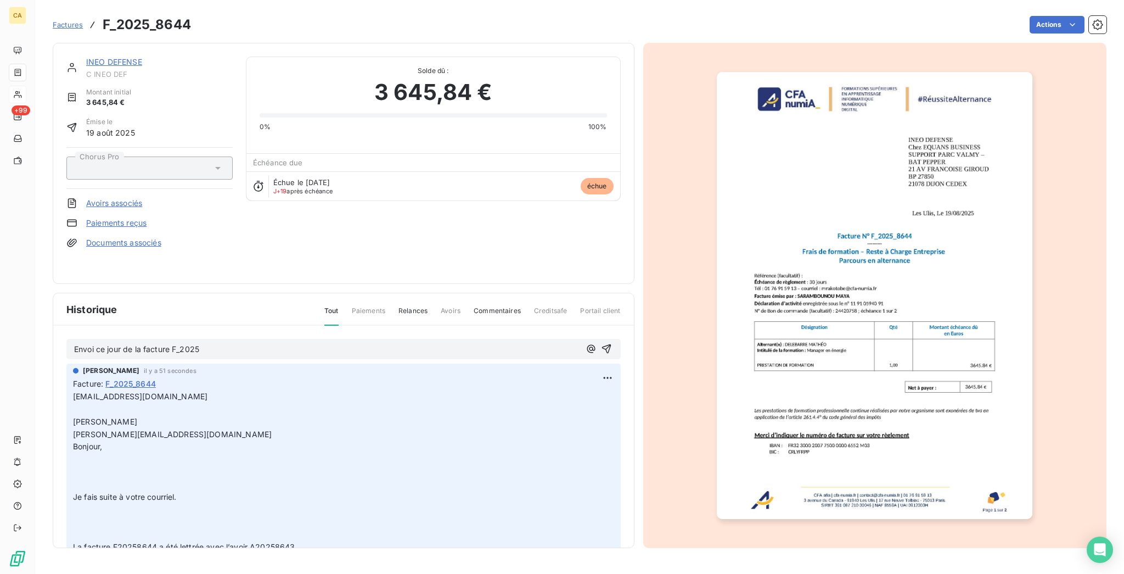
click at [195, 343] on p "Envoi ce jour de la facture F_2025" at bounding box center [327, 349] width 506 height 13
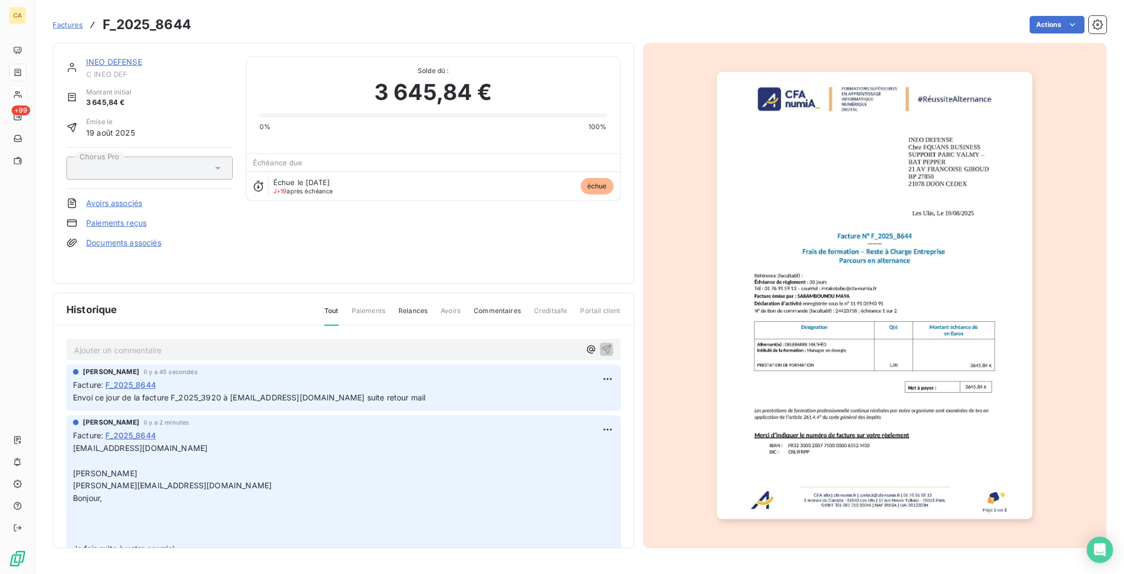
click at [104, 57] on link "INEO DEFENSE" at bounding box center [114, 61] width 56 height 9
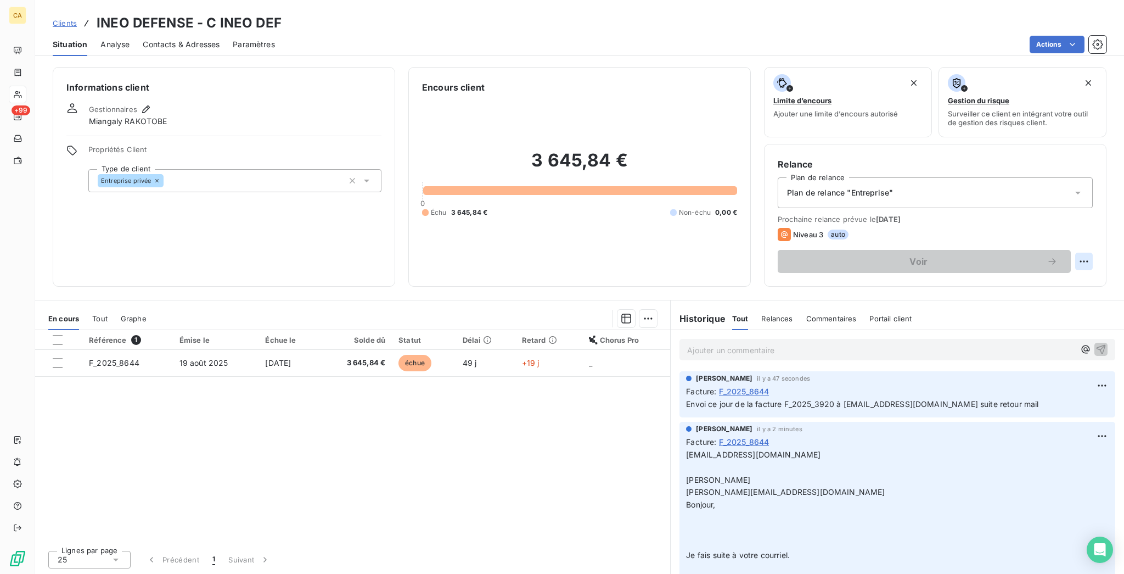
click at [1092, 216] on html "CA +99 Clients INEO DEFENSE - C INEO DEF Situation Analyse Contacts & Adresses …" at bounding box center [562, 287] width 1124 height 574
click at [1060, 241] on div "Replanifier cette action" at bounding box center [1051, 239] width 98 height 18
select select "9"
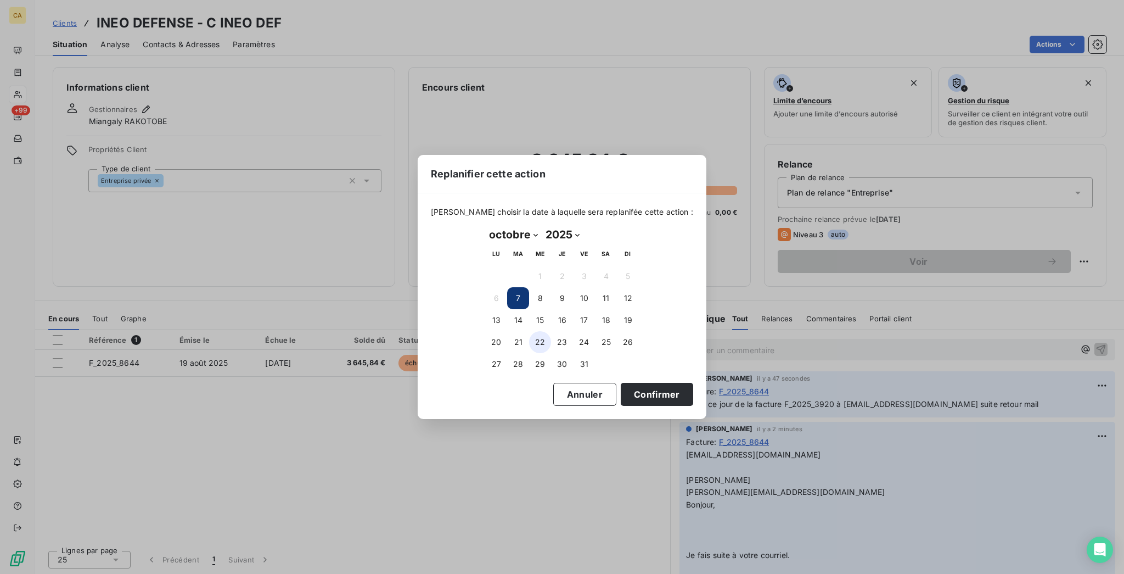
click at [541, 347] on button "22" at bounding box center [540, 342] width 22 height 22
click at [586, 367] on button "31" at bounding box center [584, 364] width 22 height 22
click at [621, 383] on button "Confirmer" at bounding box center [657, 394] width 72 height 23
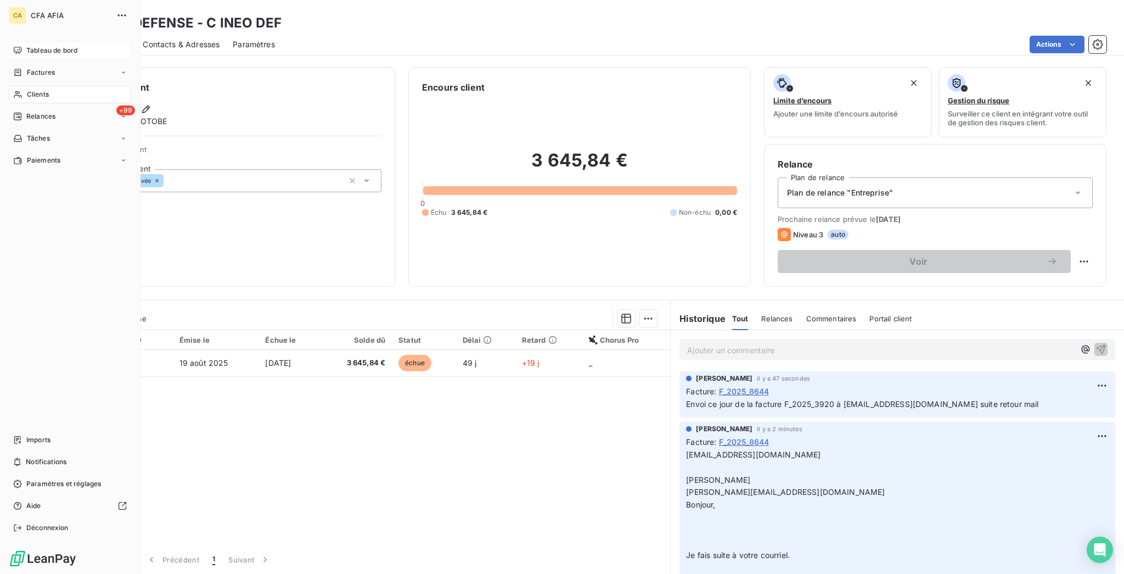
click at [57, 46] on span "Tableau de bord" at bounding box center [51, 51] width 51 height 10
